Goal: Information Seeking & Learning: Find specific fact

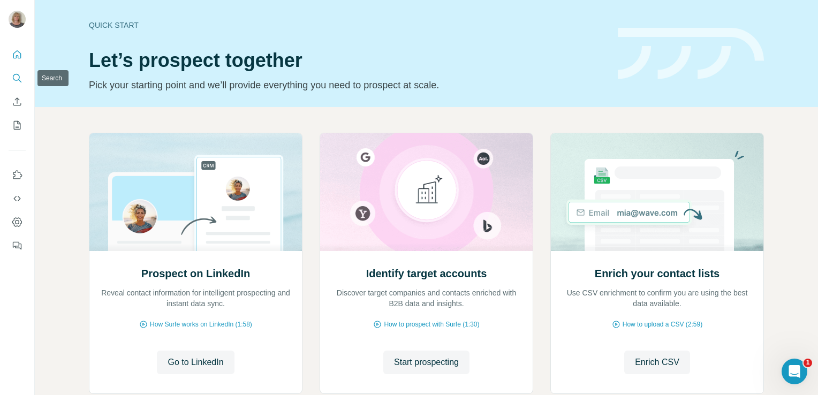
click at [13, 75] on icon "Search" at bounding box center [17, 78] width 11 height 11
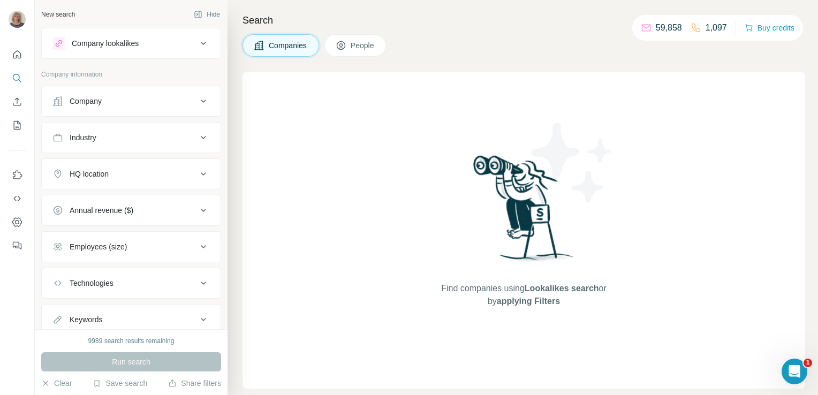
click at [351, 46] on button "People" at bounding box center [356, 45] width 62 height 22
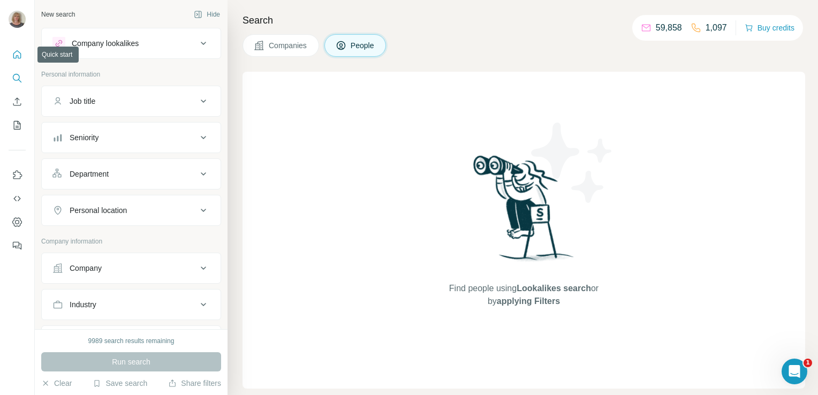
click at [16, 52] on icon "Quick start" at bounding box center [17, 54] width 11 height 11
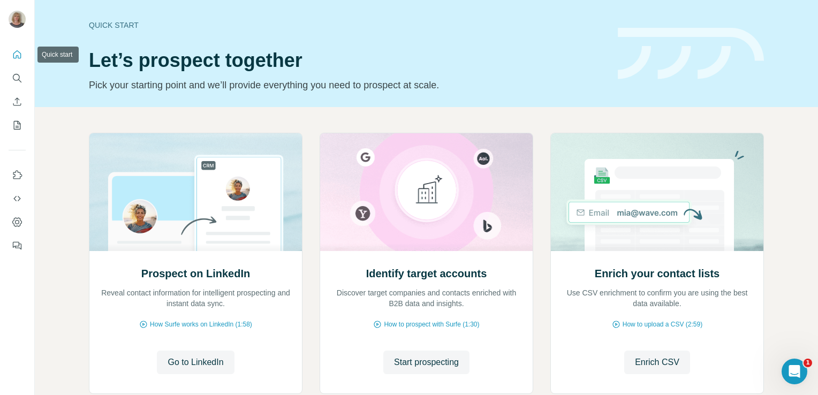
click at [13, 55] on icon "Quick start" at bounding box center [17, 54] width 11 height 11
click at [19, 52] on icon "Quick start" at bounding box center [17, 54] width 8 height 8
click at [15, 77] on icon "Search" at bounding box center [17, 78] width 11 height 11
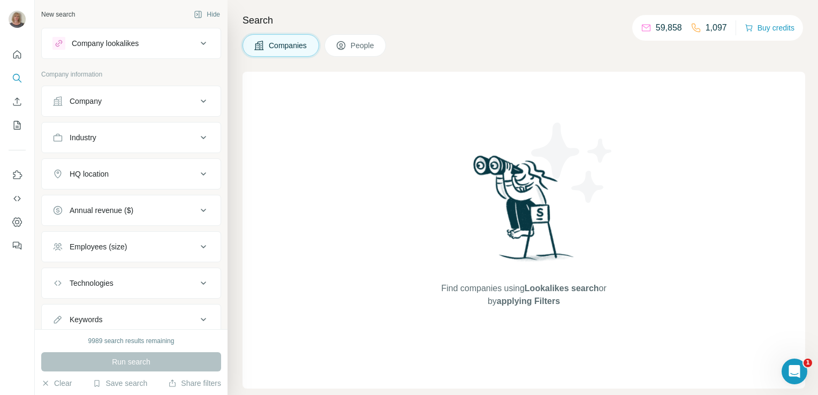
click at [198, 46] on icon at bounding box center [203, 43] width 13 height 13
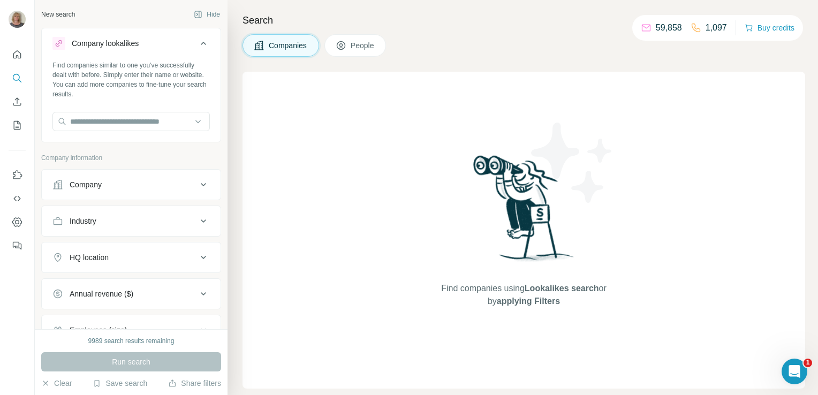
click at [198, 46] on icon at bounding box center [203, 43] width 13 height 13
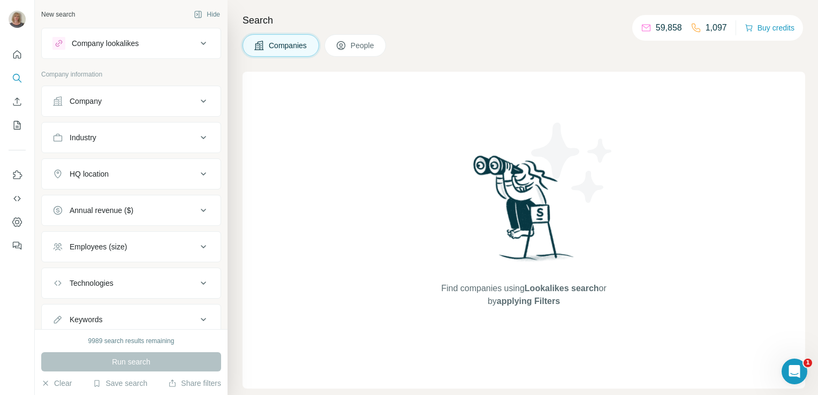
click at [330, 46] on button "People" at bounding box center [356, 45] width 62 height 22
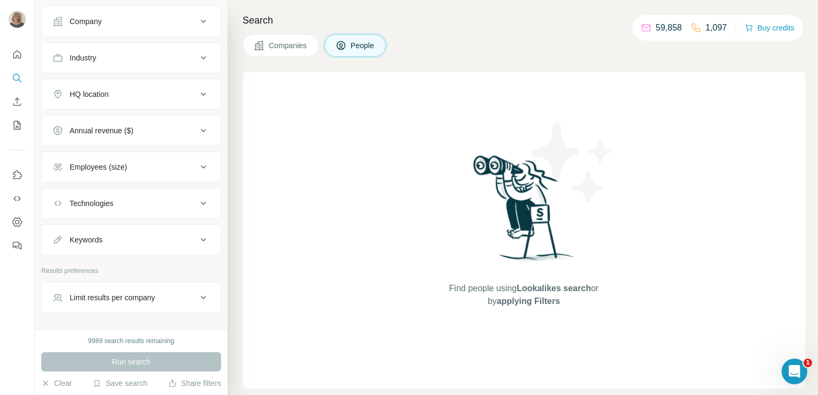
scroll to position [276, 0]
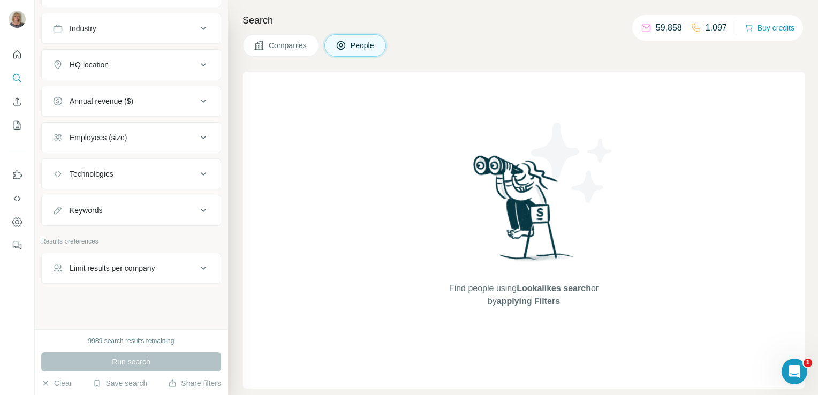
click at [137, 210] on div "Keywords" at bounding box center [124, 210] width 145 height 11
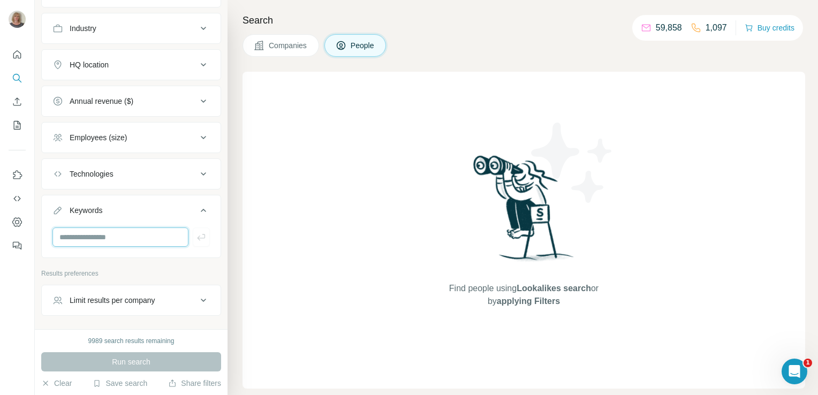
click at [146, 232] on input "text" at bounding box center [120, 237] width 136 height 19
paste input "**********"
type input "**********"
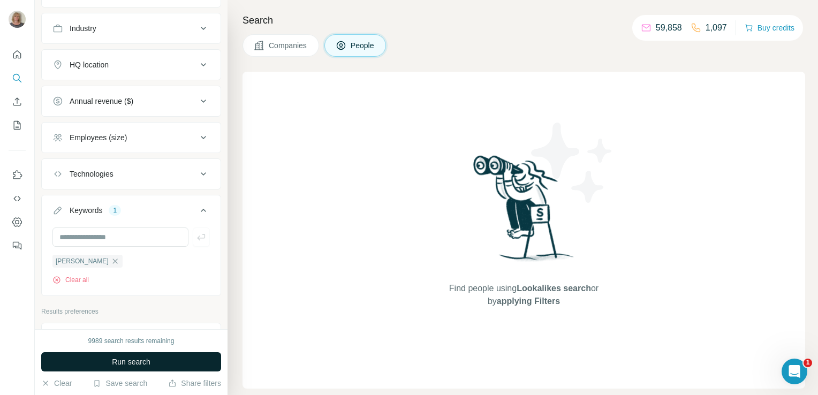
click at [156, 363] on button "Run search" at bounding box center [131, 361] width 180 height 19
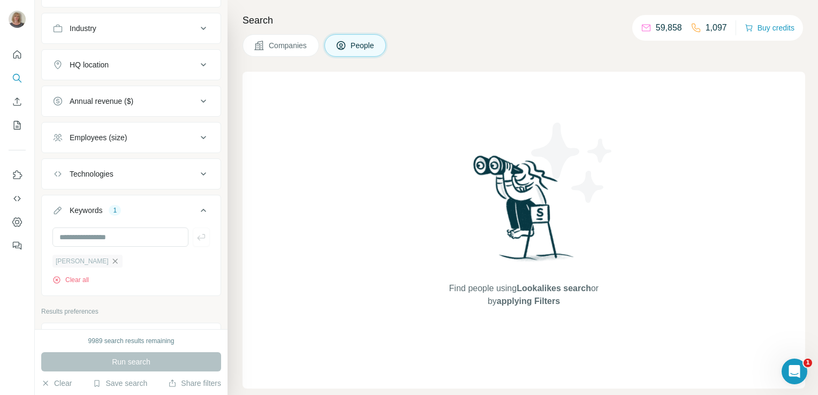
click at [114, 257] on icon "button" at bounding box center [115, 261] width 9 height 9
